Goal: Communication & Community: Ask a question

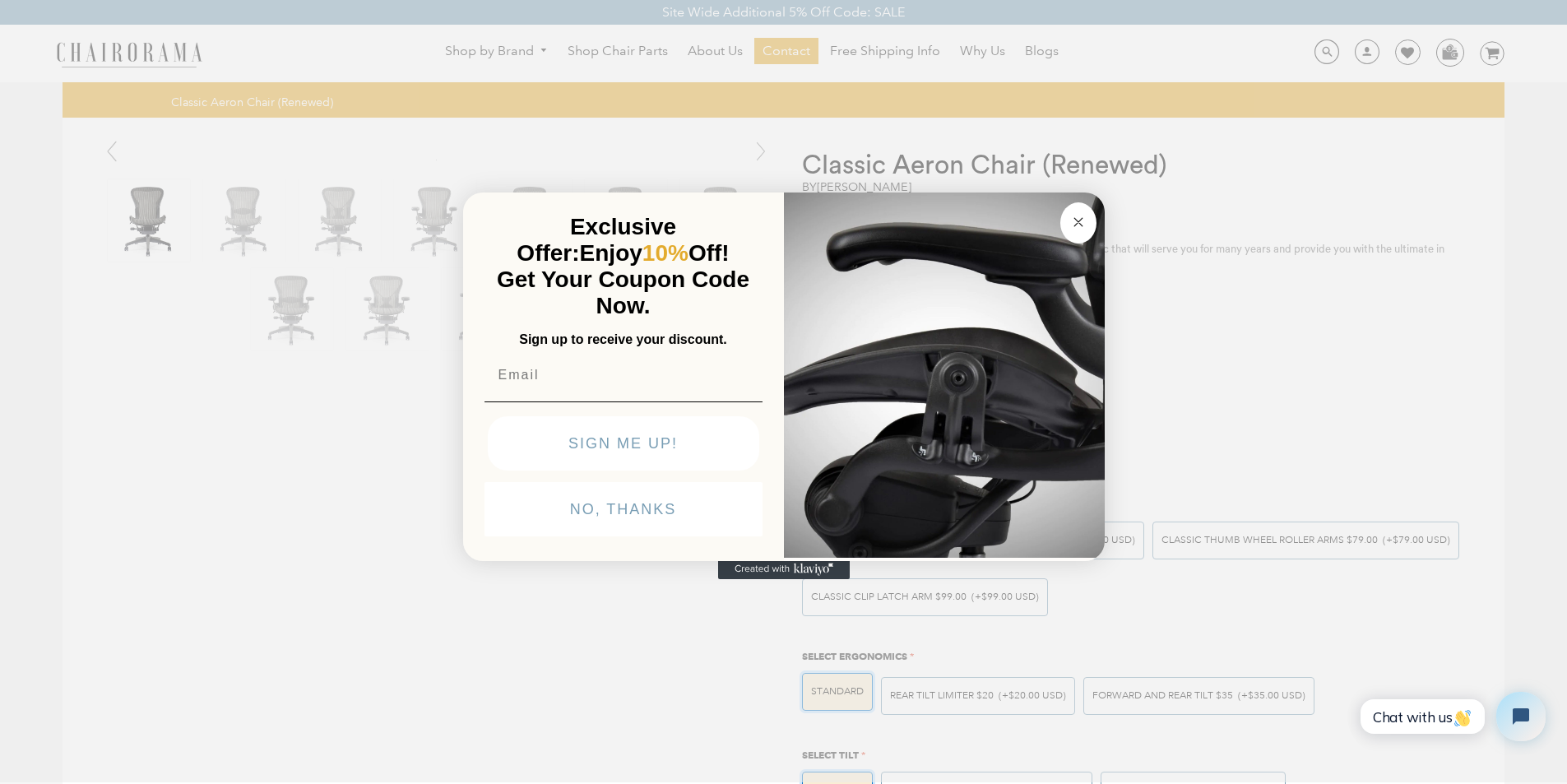
click at [1076, 218] on icon "Close dialog" at bounding box center [1078, 222] width 8 height 8
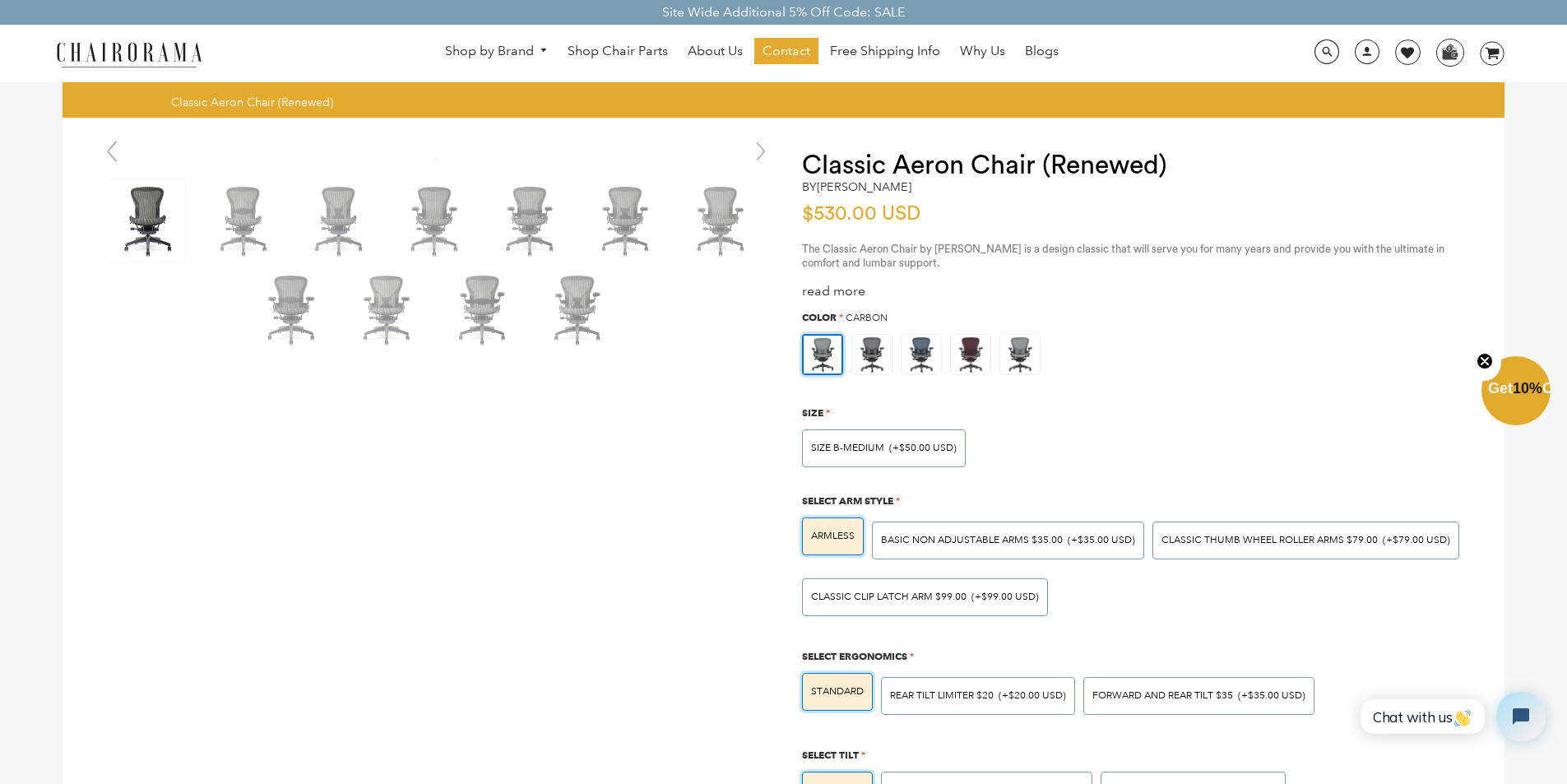
click at [1026, 74] on div "Shop by Brand Haworth Herman Miller Steelcase Knoll Human Scale" at bounding box center [784, 53] width 1567 height 58
click at [765, 42] on link "Contact" at bounding box center [786, 51] width 65 height 26
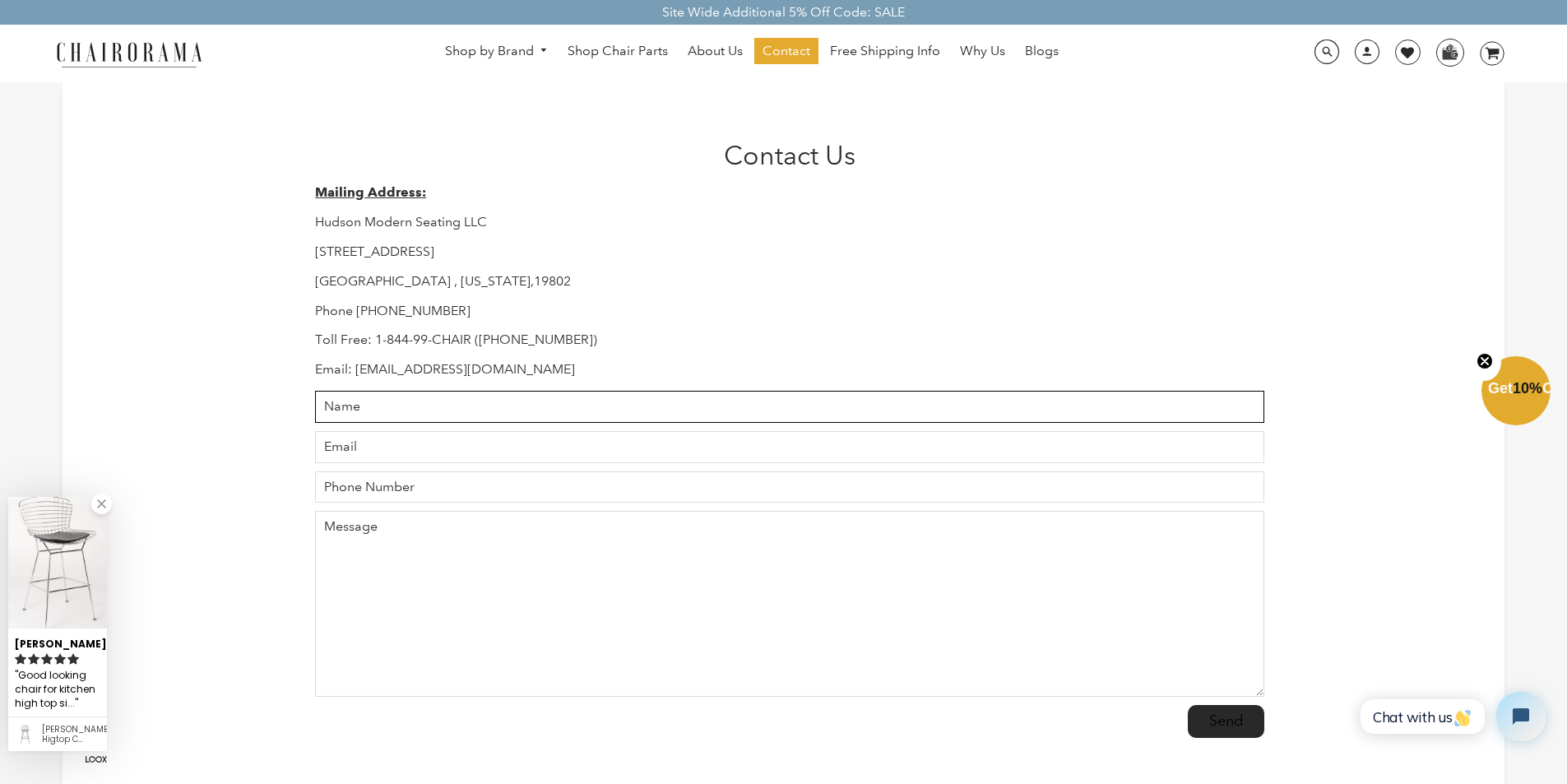
click at [424, 396] on input "Name" at bounding box center [789, 406] width 948 height 32
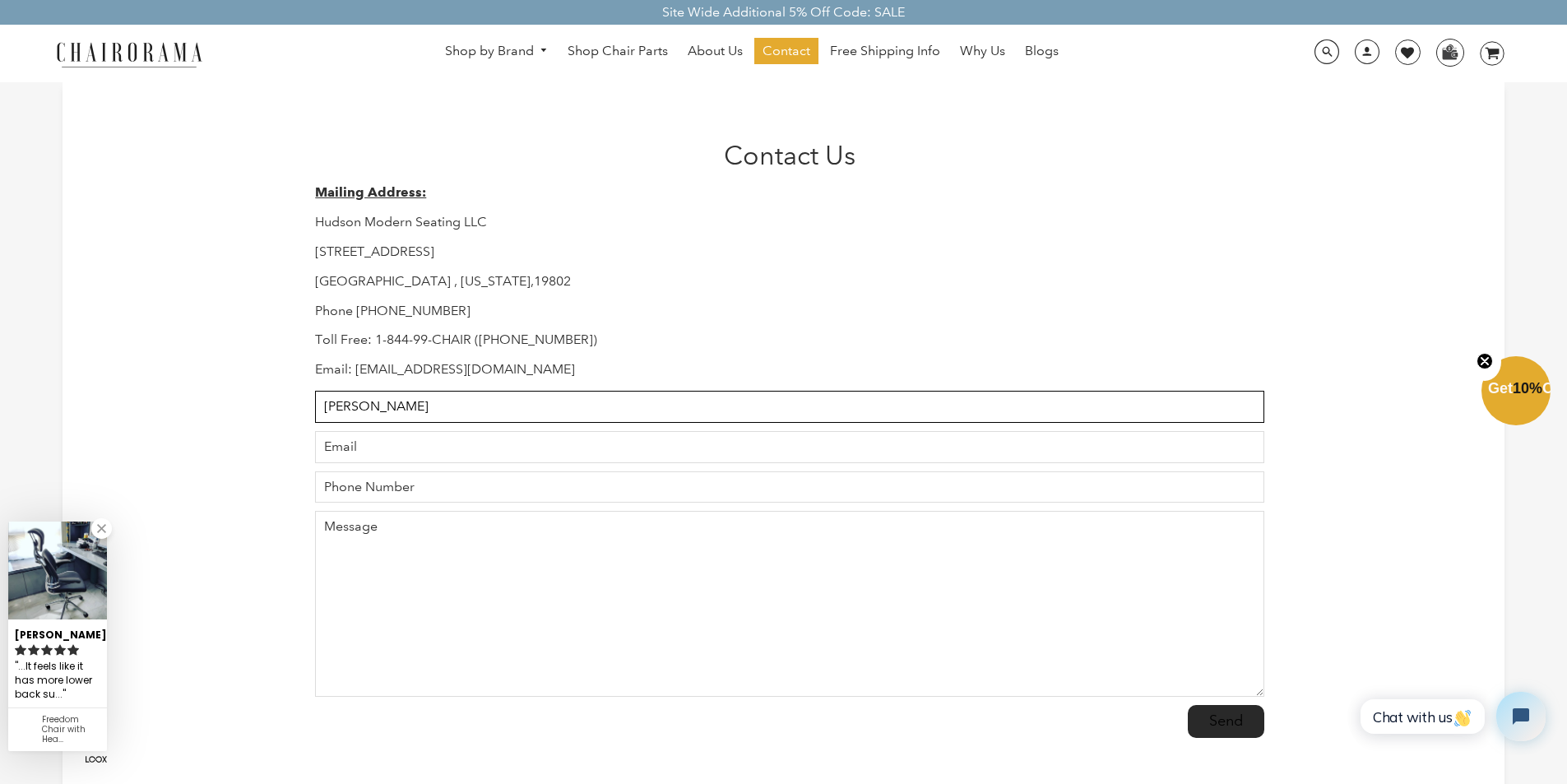
type input "Milton"
click at [458, 434] on input "Email" at bounding box center [789, 447] width 948 height 32
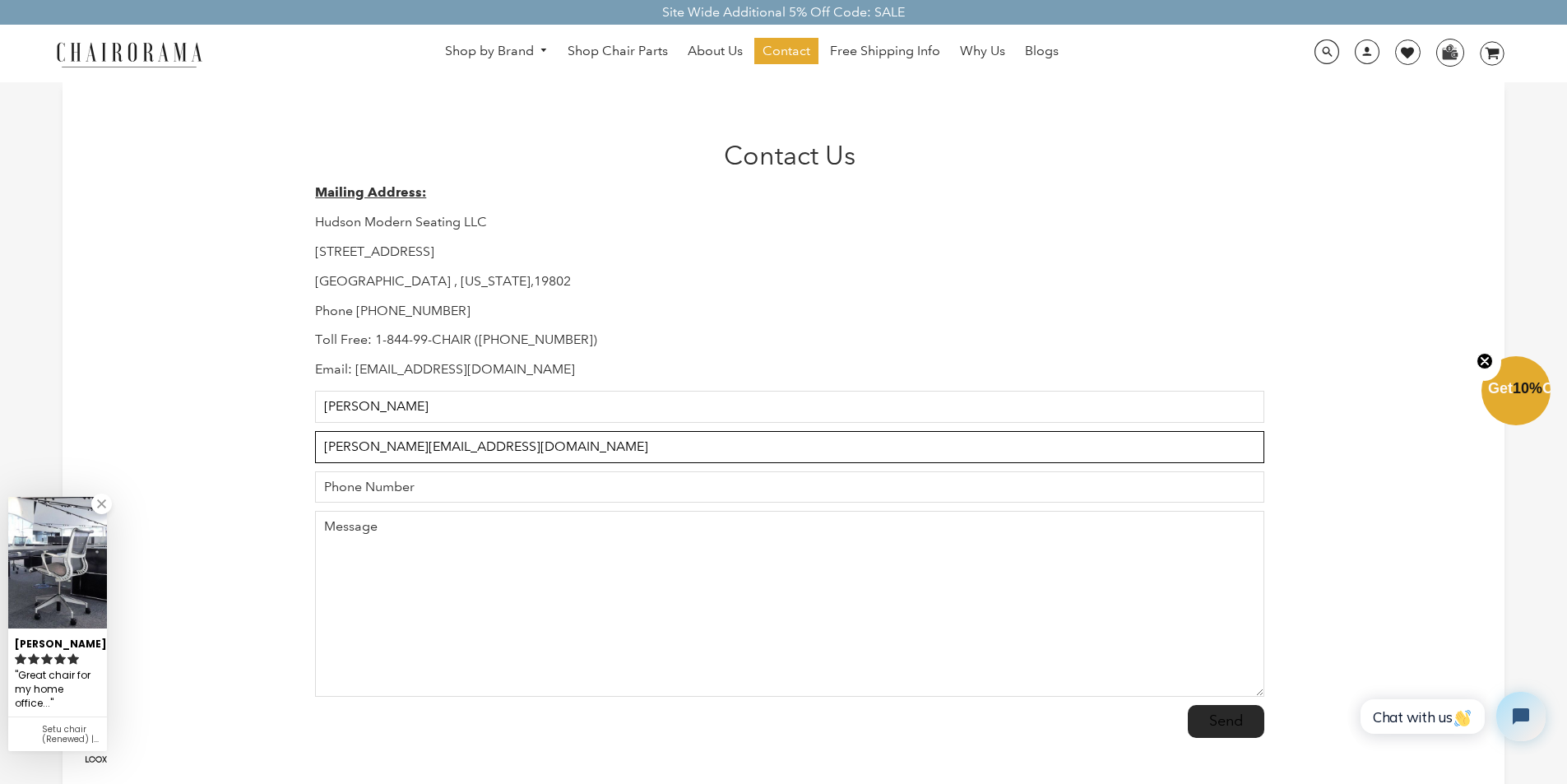
type input "Milton.Kertzmann@hotmail.com"
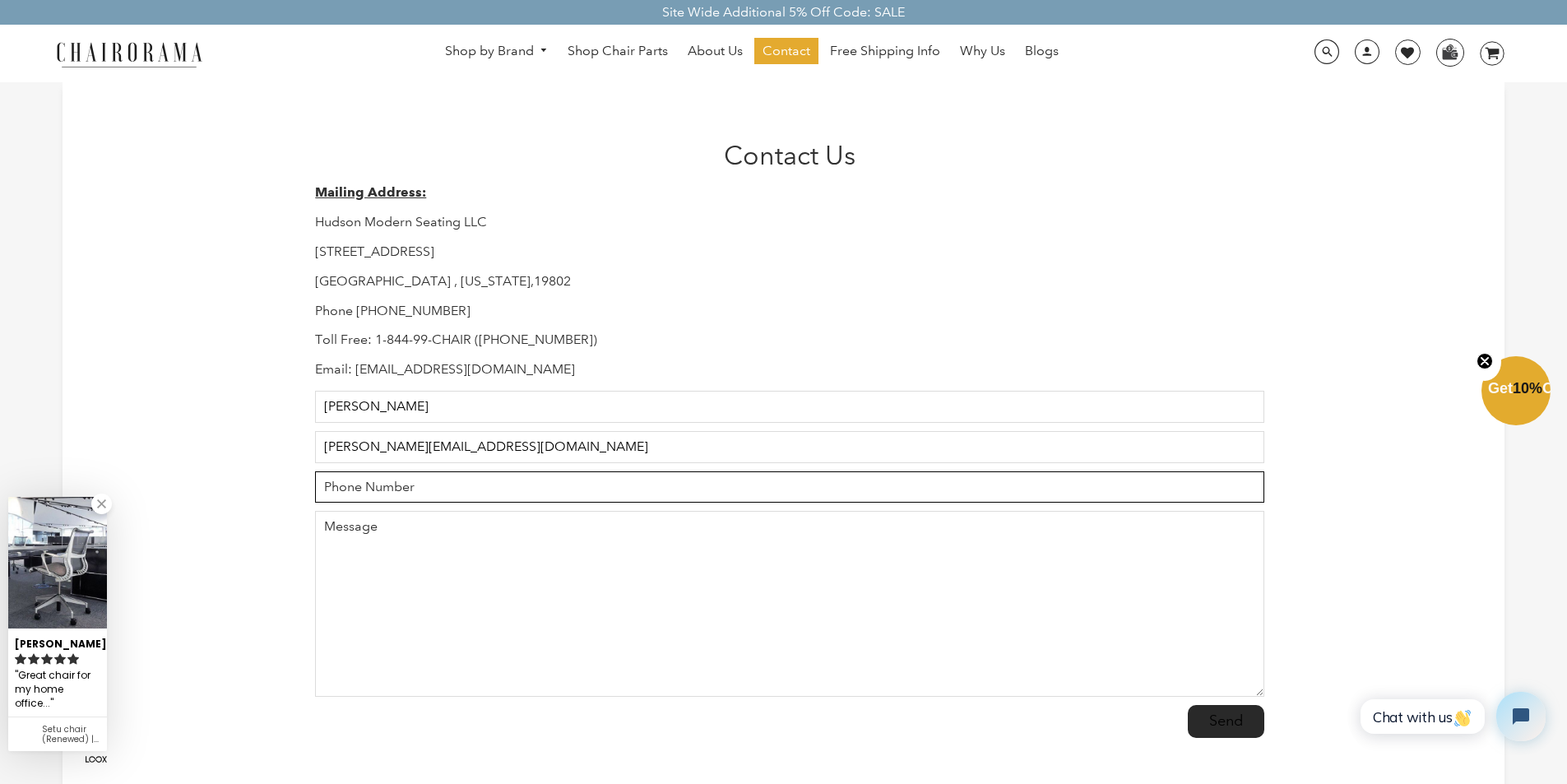
click at [423, 475] on input "Phone Number" at bounding box center [789, 487] width 948 height 32
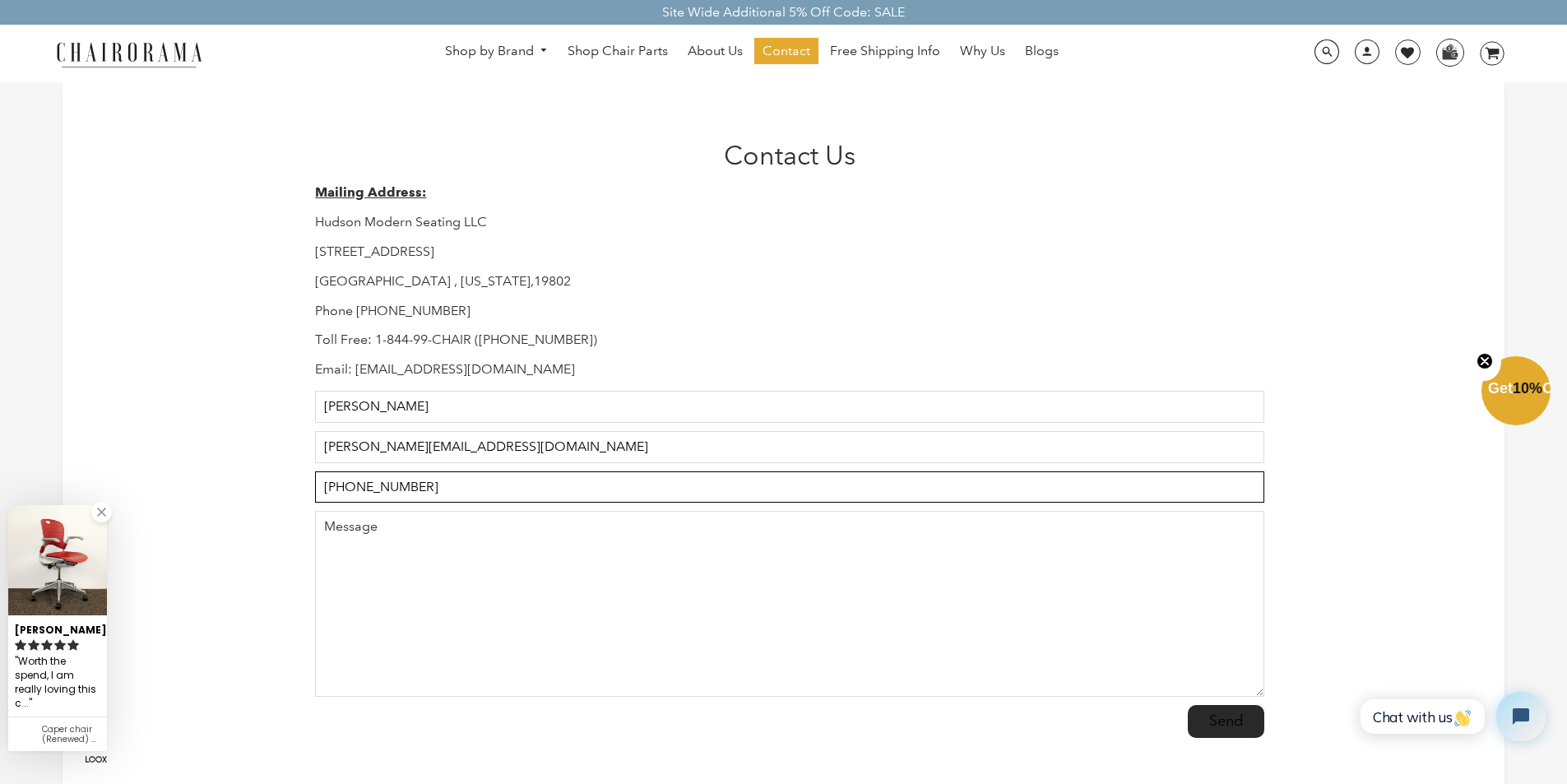
type input "+19999968017"
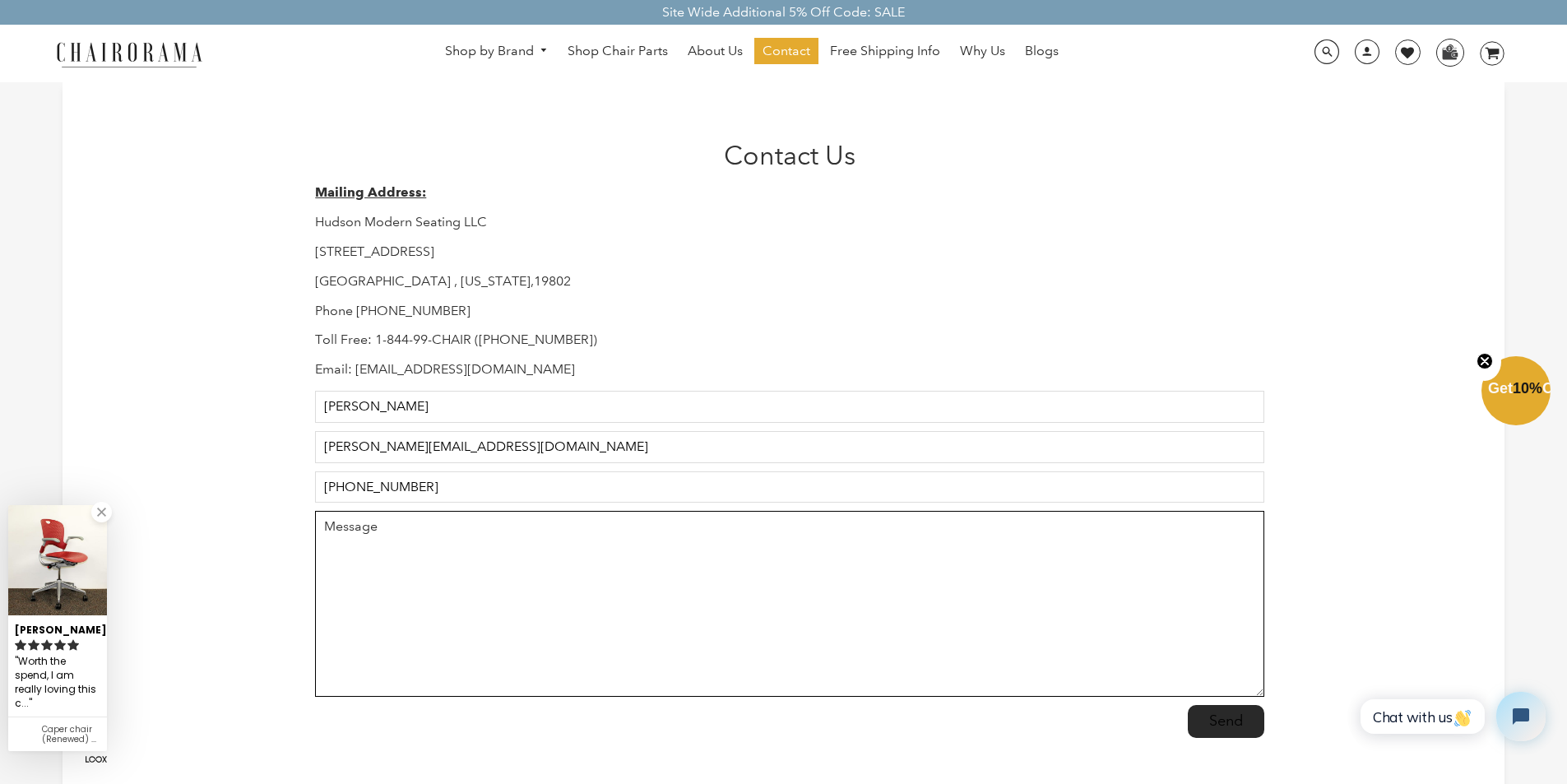
click at [476, 545] on textarea "Message" at bounding box center [789, 603] width 948 height 186
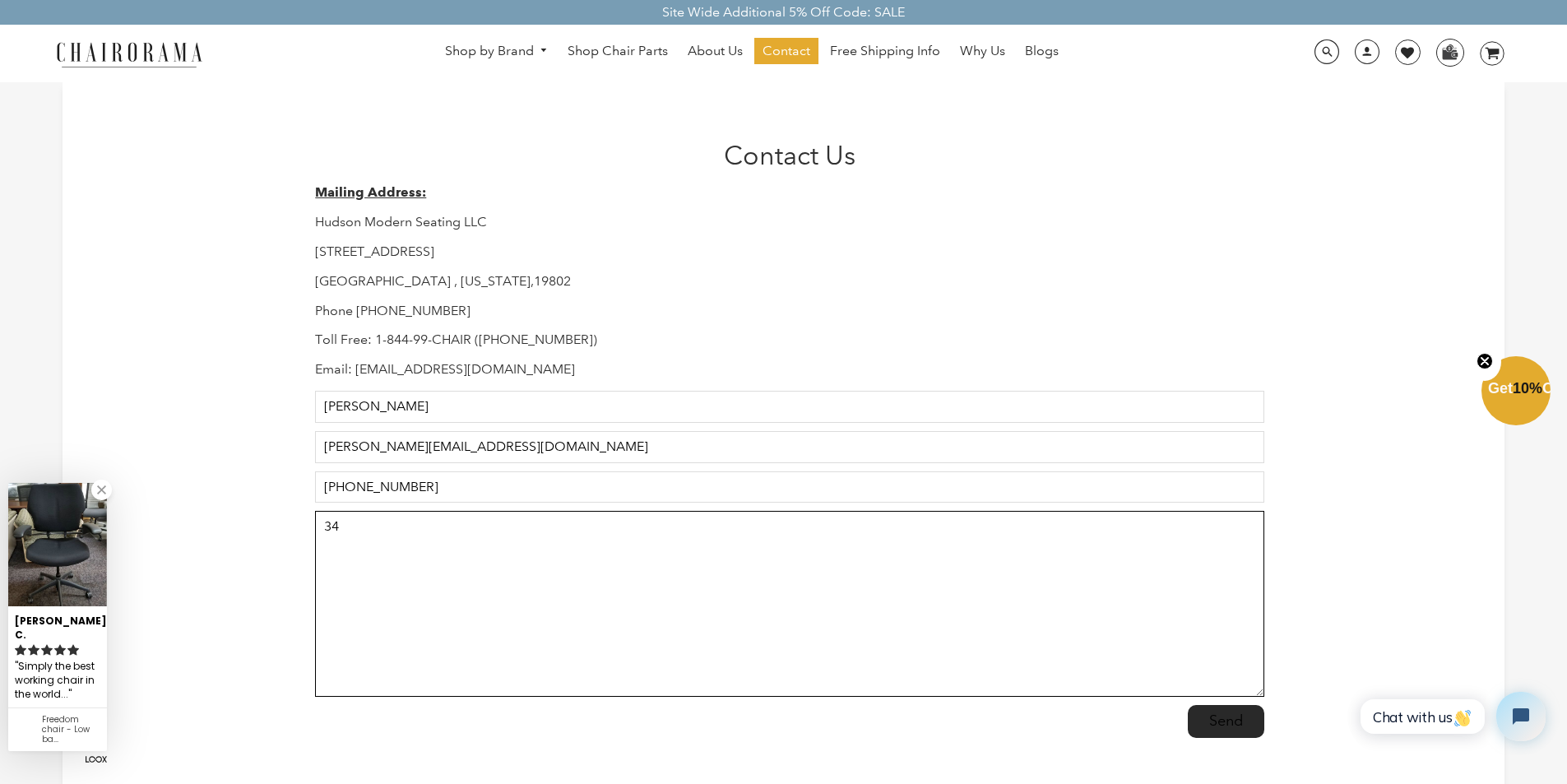
click at [708, 548] on textarea "34" at bounding box center [789, 603] width 948 height 186
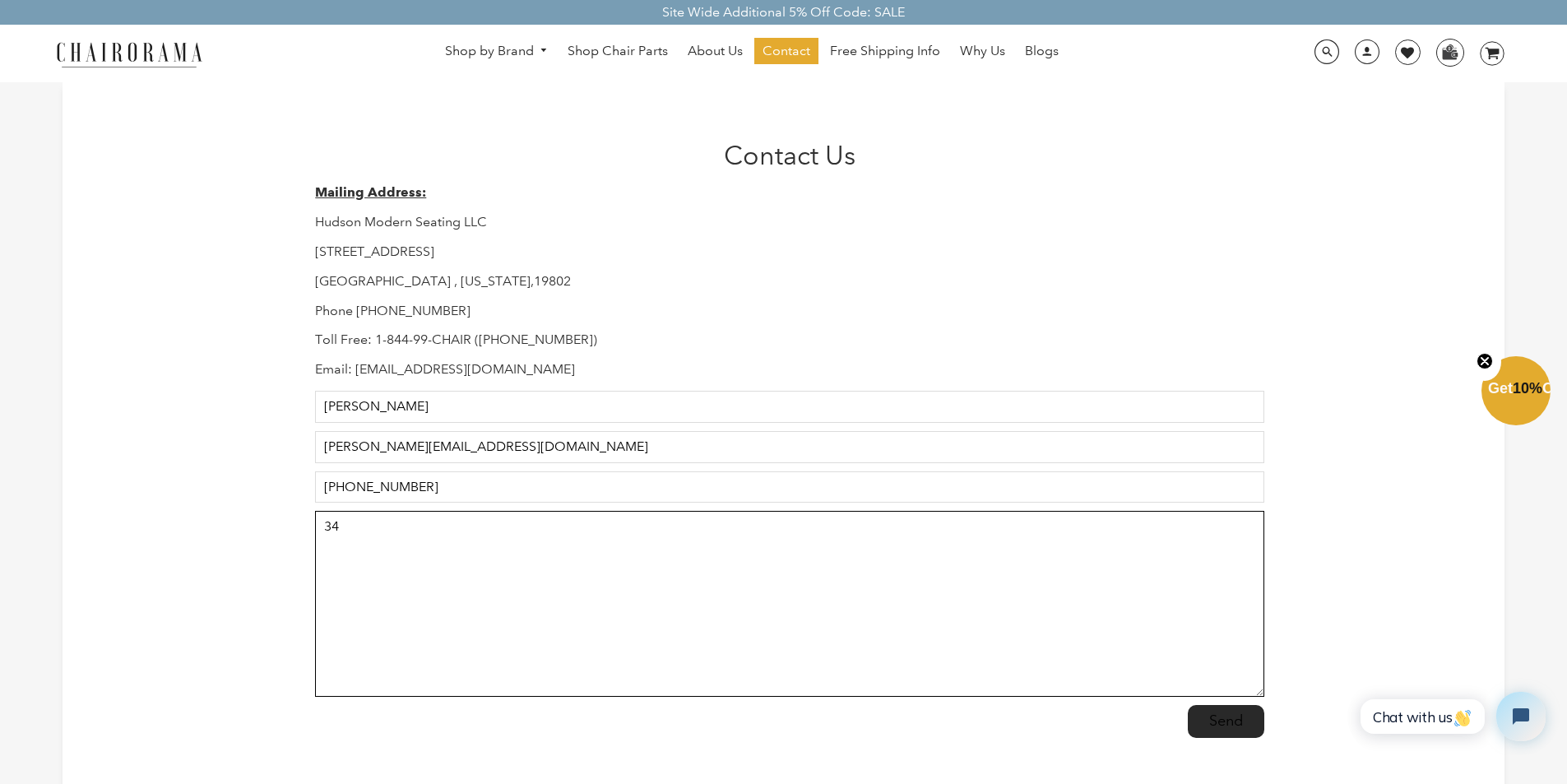
type textarea "34"
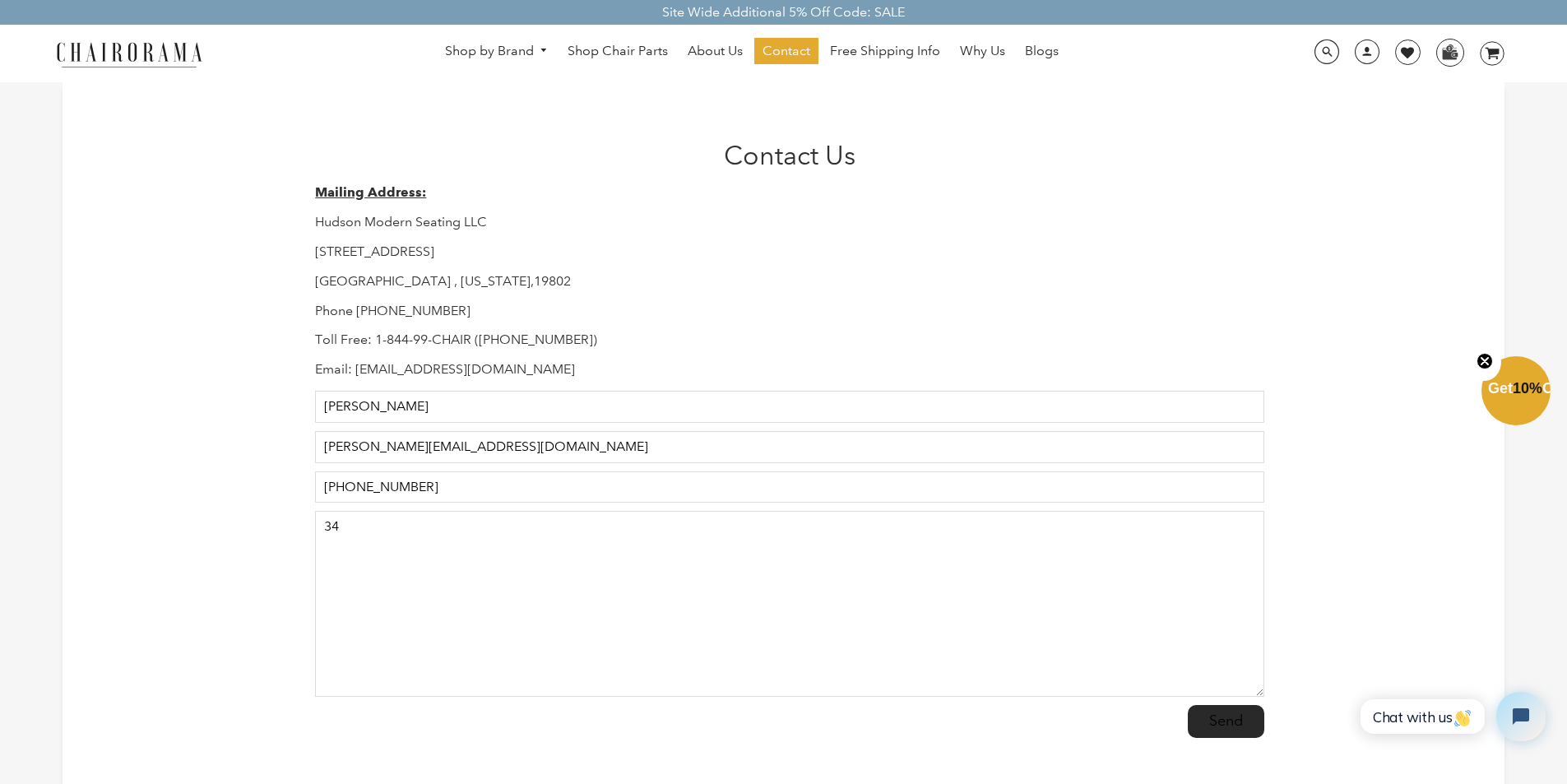
click at [1025, 41] on link "Blogs" at bounding box center [1042, 51] width 51 height 26
